Goal: Navigation & Orientation: Find specific page/section

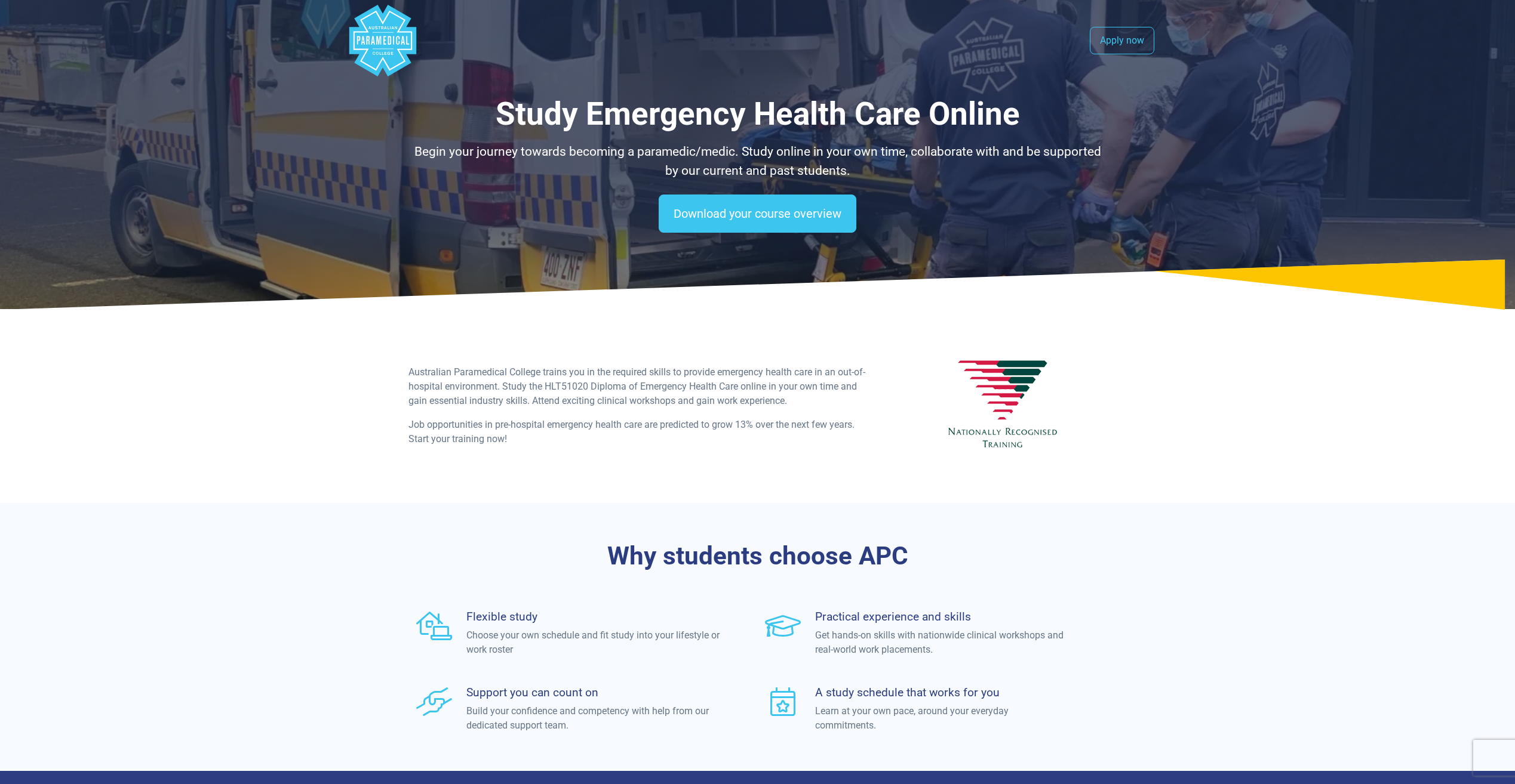
drag, startPoint x: 430, startPoint y: 34, endPoint x: 416, endPoint y: 36, distance: 14.1
click at [430, 34] on nav ".logo-block-c1{fill:#3CC5EE;} .logo-block-c2{fill:#FFF;} .logo-horizontal-c1{fi…" at bounding box center [758, 41] width 822 height 81
click at [415, 37] on polygon "Australian Paramedical College" at bounding box center [382, 41] width 67 height 72
click at [382, 43] on polygon "Australian Paramedical College" at bounding box center [382, 41] width 67 height 72
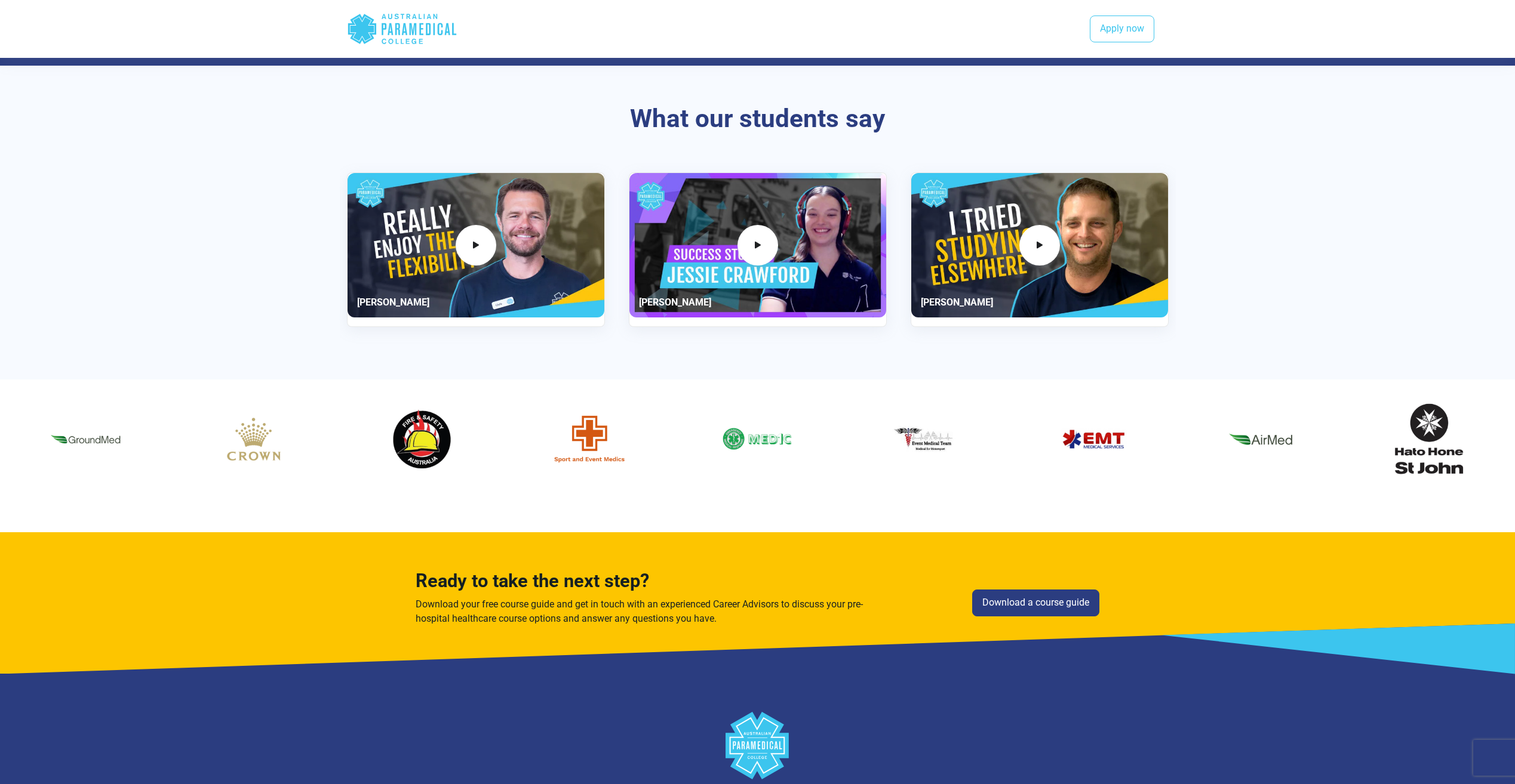
scroll to position [1341, 0]
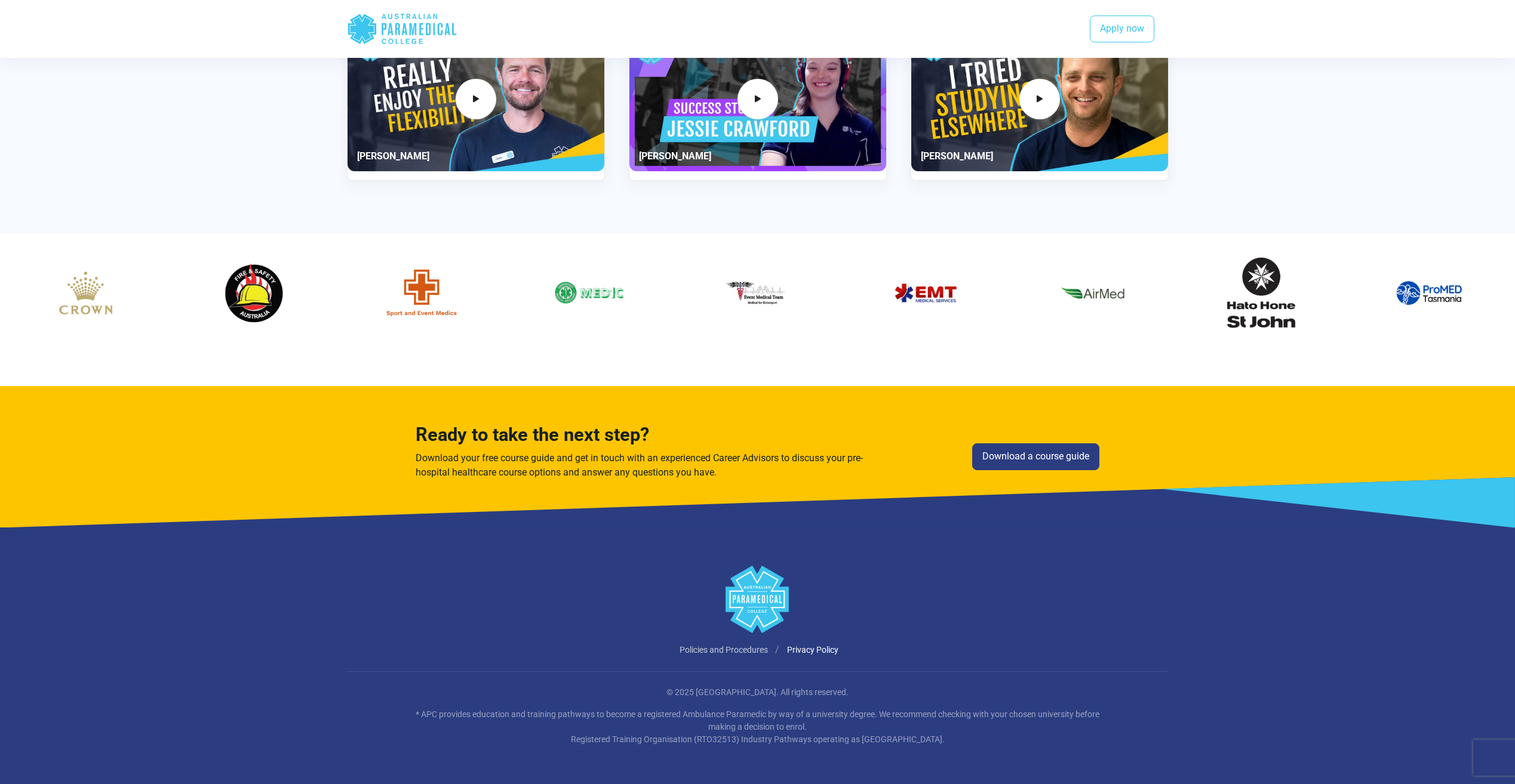
click at [707, 648] on link "Policies and Procedures" at bounding box center [724, 650] width 89 height 9
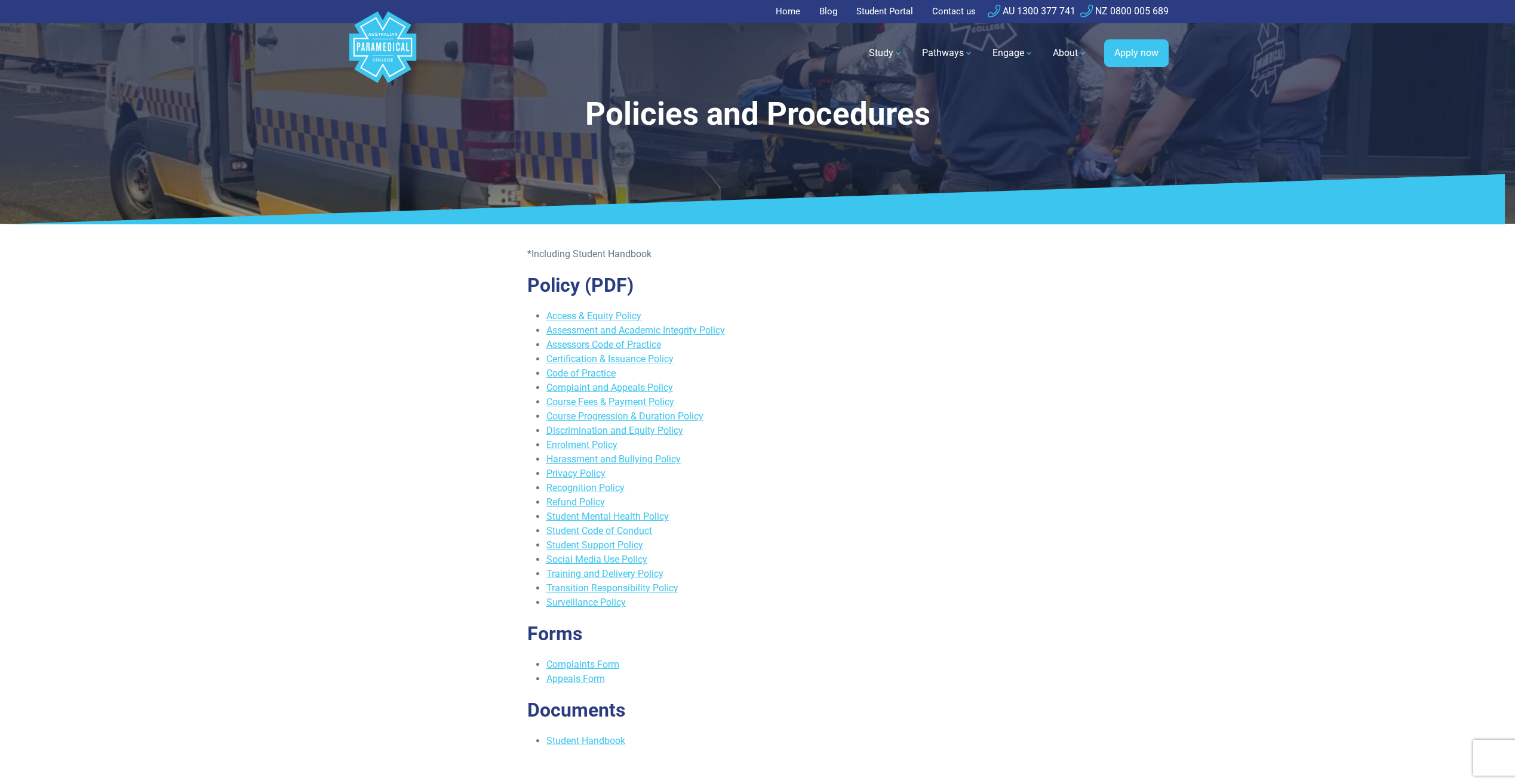
click at [874, 14] on link "Student Portal" at bounding box center [884, 11] width 71 height 23
